Goal: Transaction & Acquisition: Purchase product/service

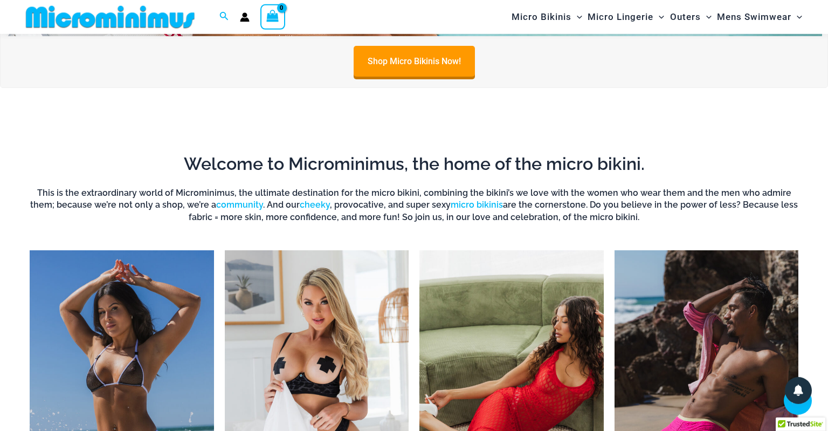
scroll to position [640, 0]
click at [433, 57] on link "Shop Micro Bikinis Now!" at bounding box center [414, 62] width 121 height 31
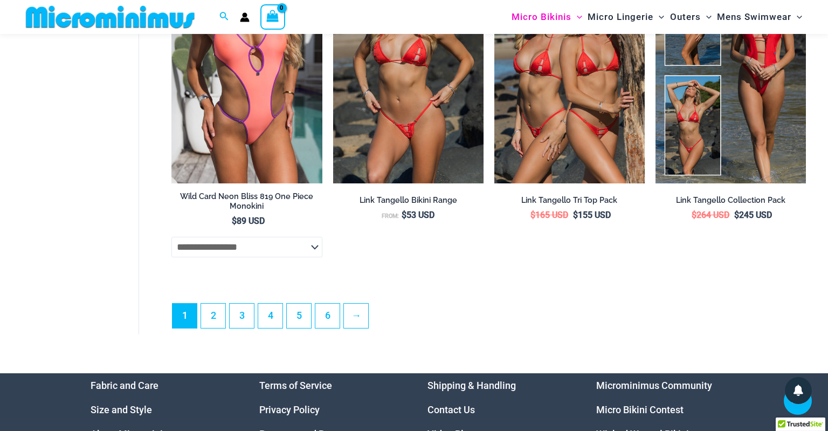
scroll to position [2762, 0]
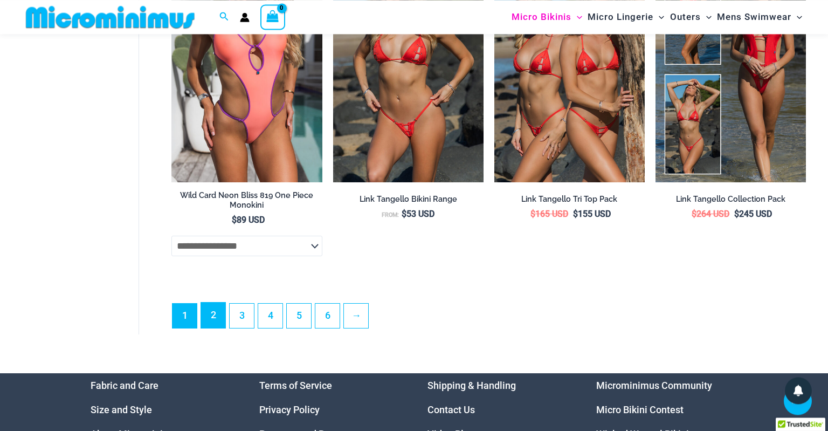
click at [211, 320] on link "2" at bounding box center [213, 314] width 24 height 25
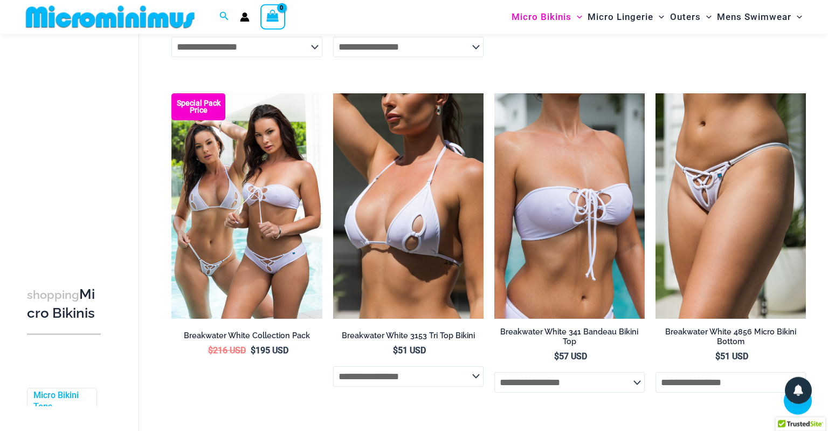
scroll to position [2375, 0]
